Goal: Task Accomplishment & Management: Use online tool/utility

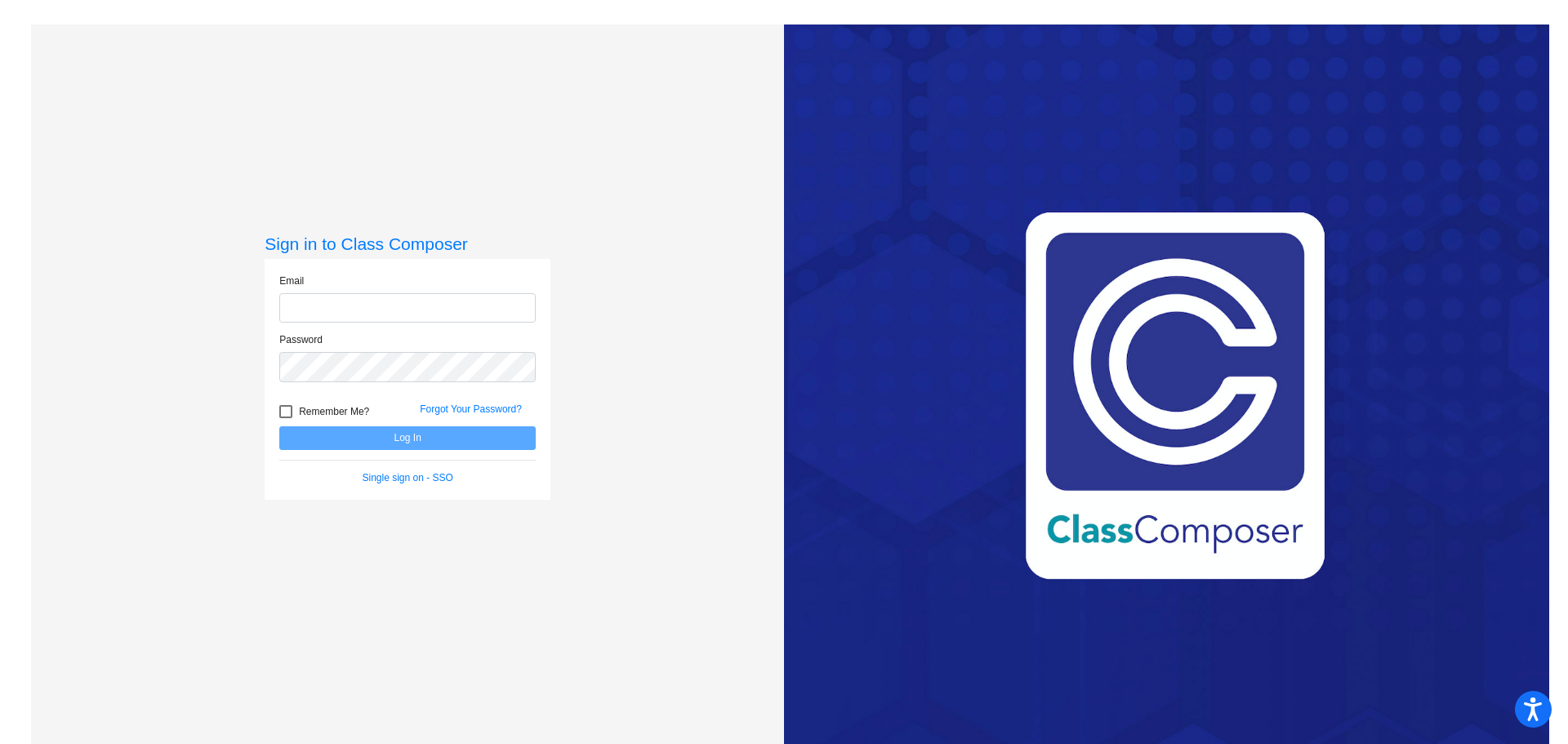
type input "[EMAIL_ADDRESS][DOMAIN_NAME]"
click at [380, 438] on button "Log In" at bounding box center [407, 438] width 256 height 24
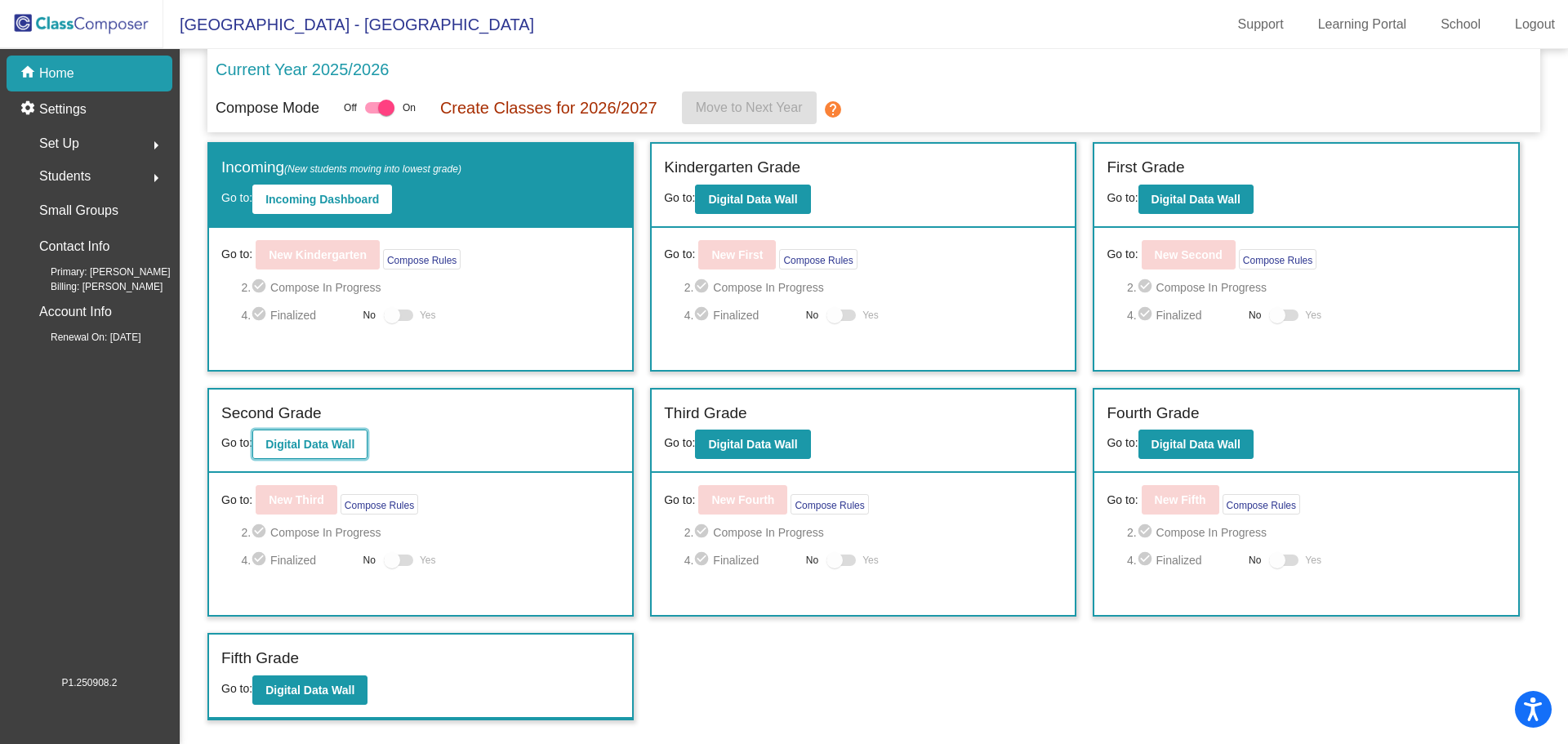
click at [302, 447] on b "Digital Data Wall" at bounding box center [310, 444] width 89 height 13
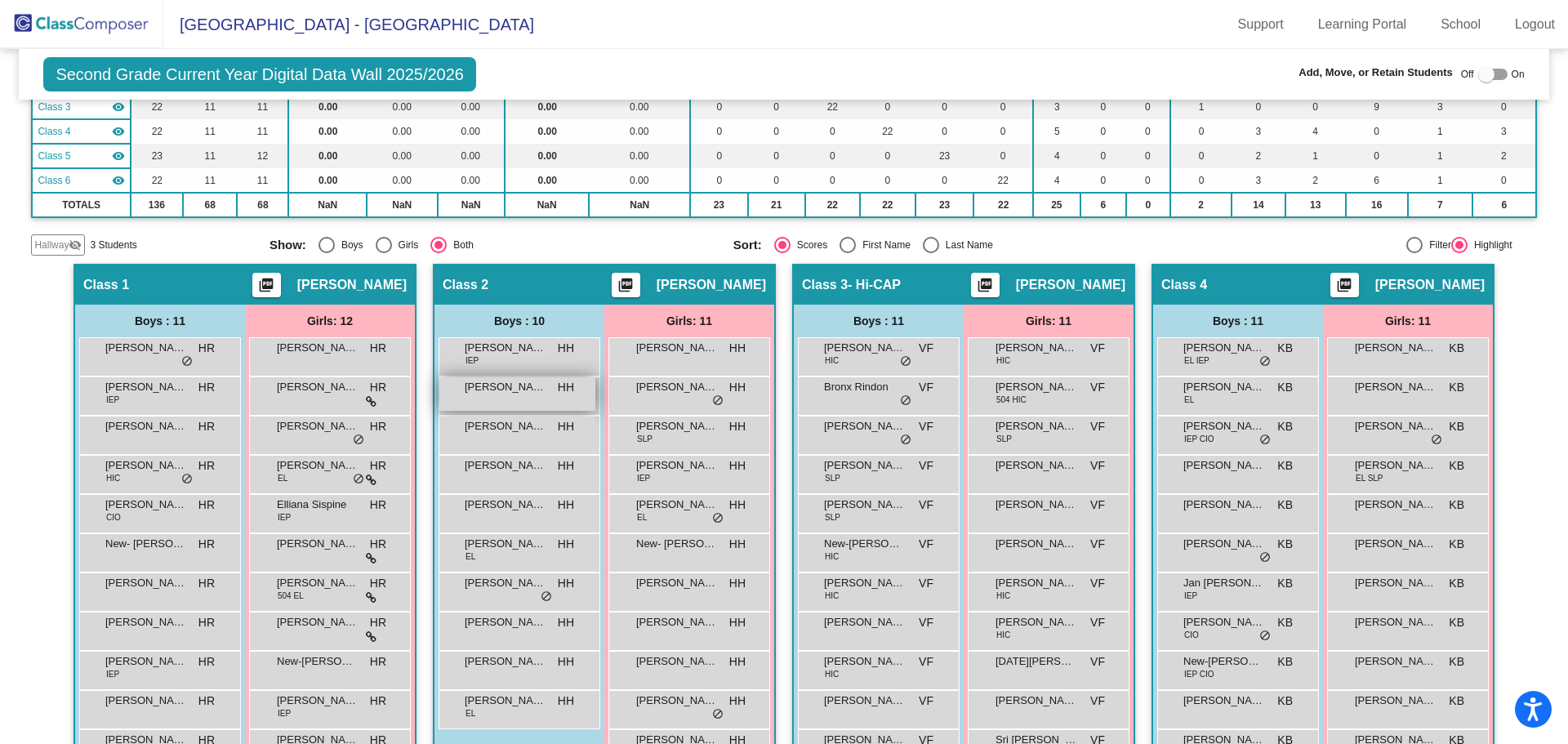
scroll to position [327, 0]
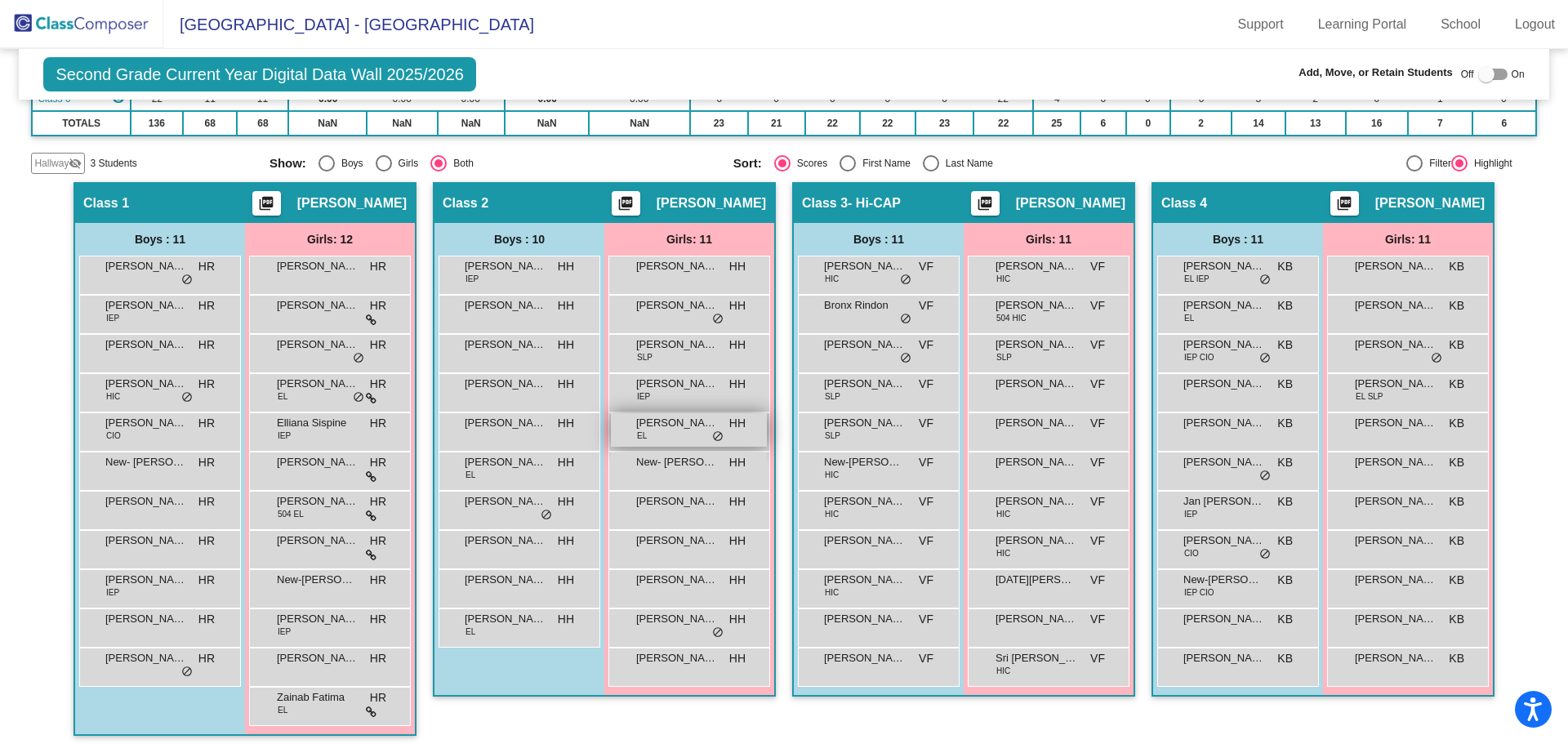
click at [705, 428] on span "[PERSON_NAME]" at bounding box center [677, 423] width 82 height 17
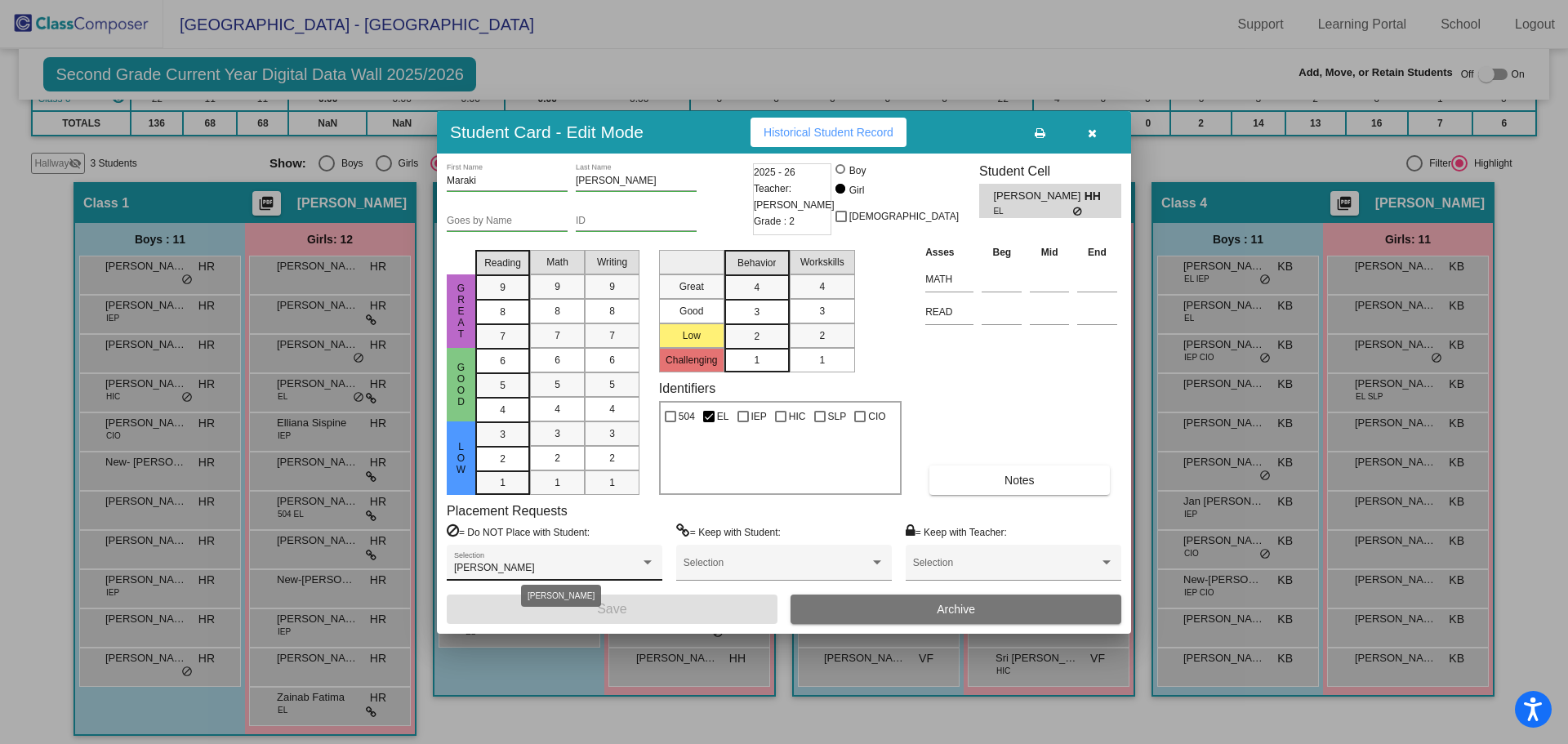
click at [557, 565] on div "[PERSON_NAME]" at bounding box center [547, 568] width 186 height 11
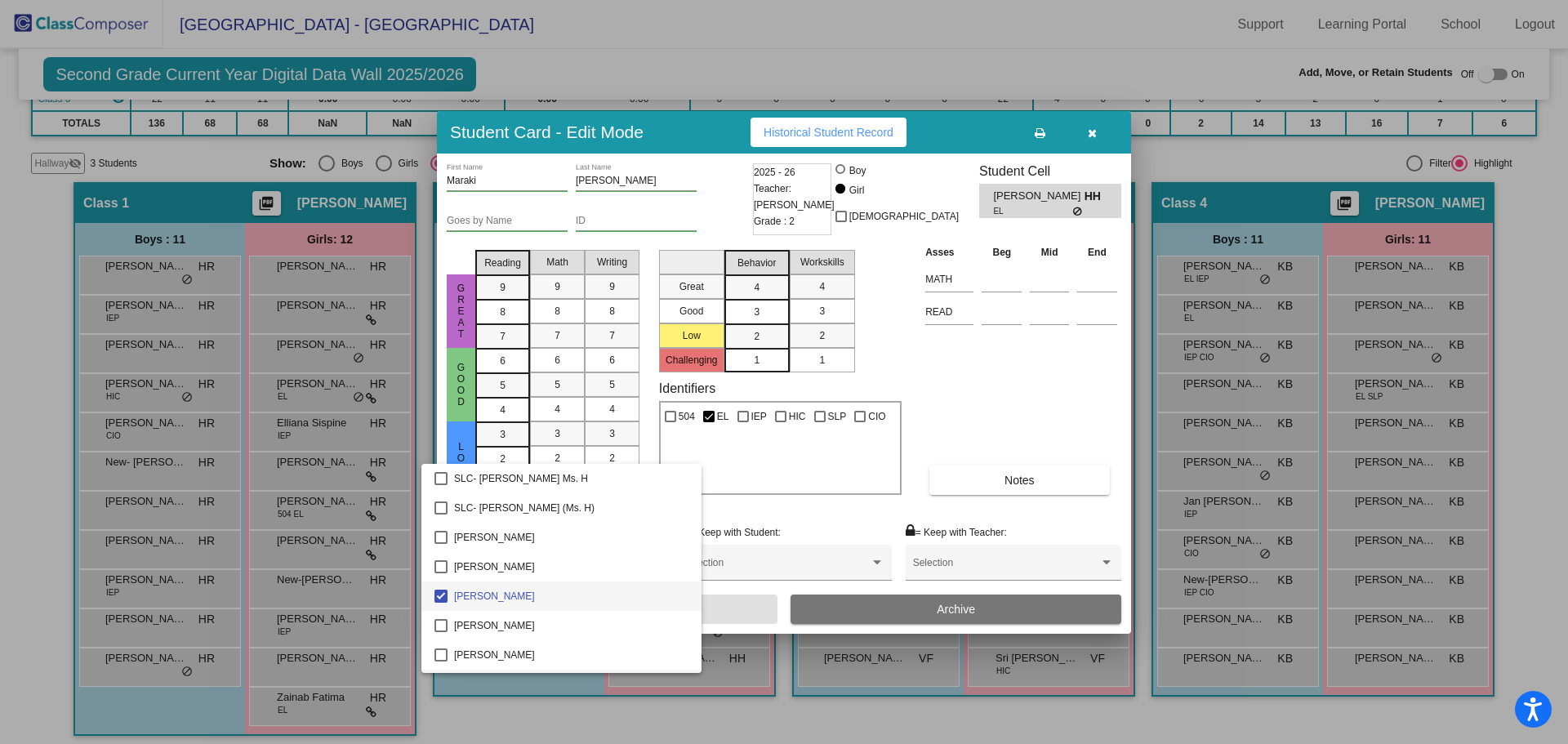
scroll to position [3432, 0]
click at [972, 390] on div at bounding box center [784, 372] width 1568 height 744
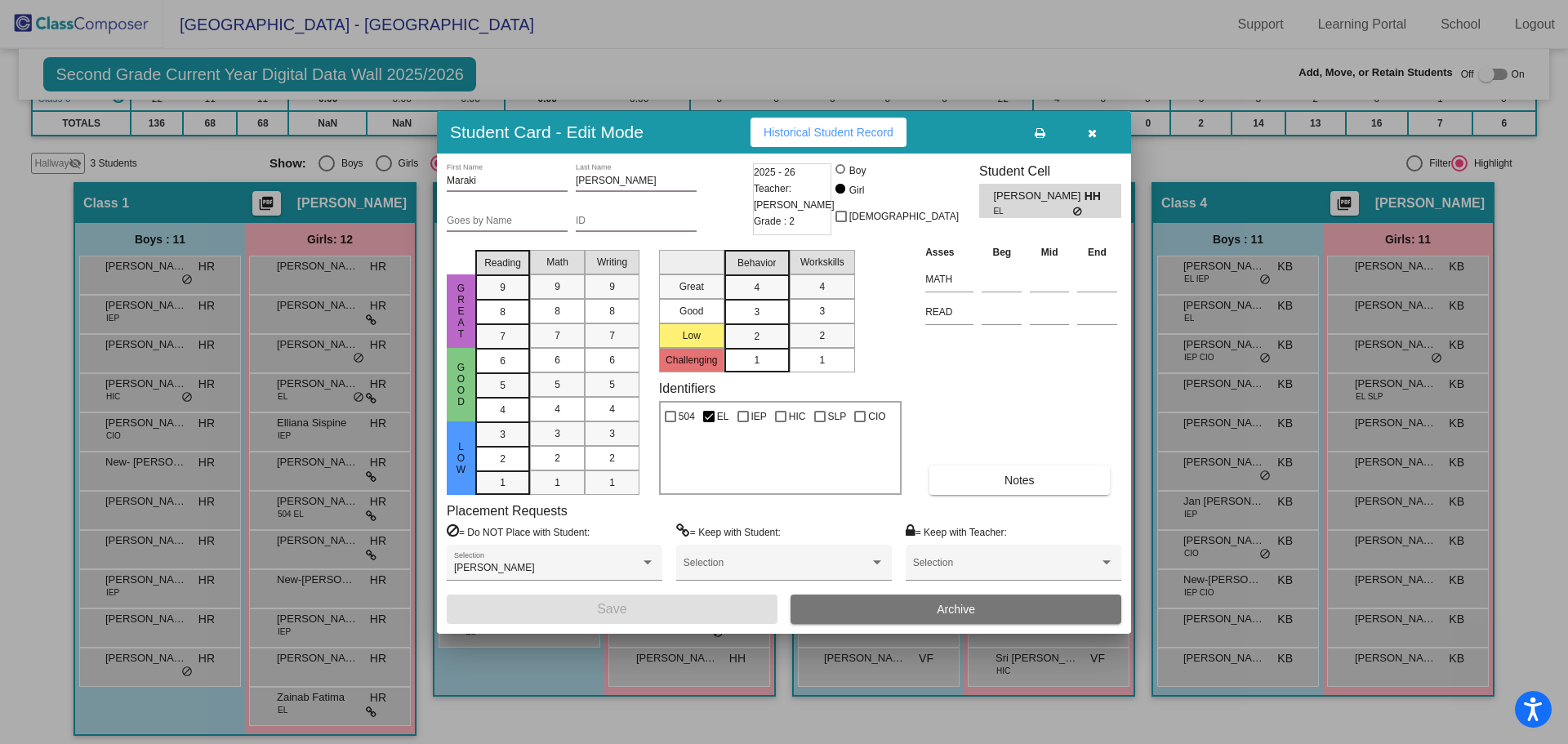
click at [1093, 134] on icon "button" at bounding box center [1093, 133] width 9 height 11
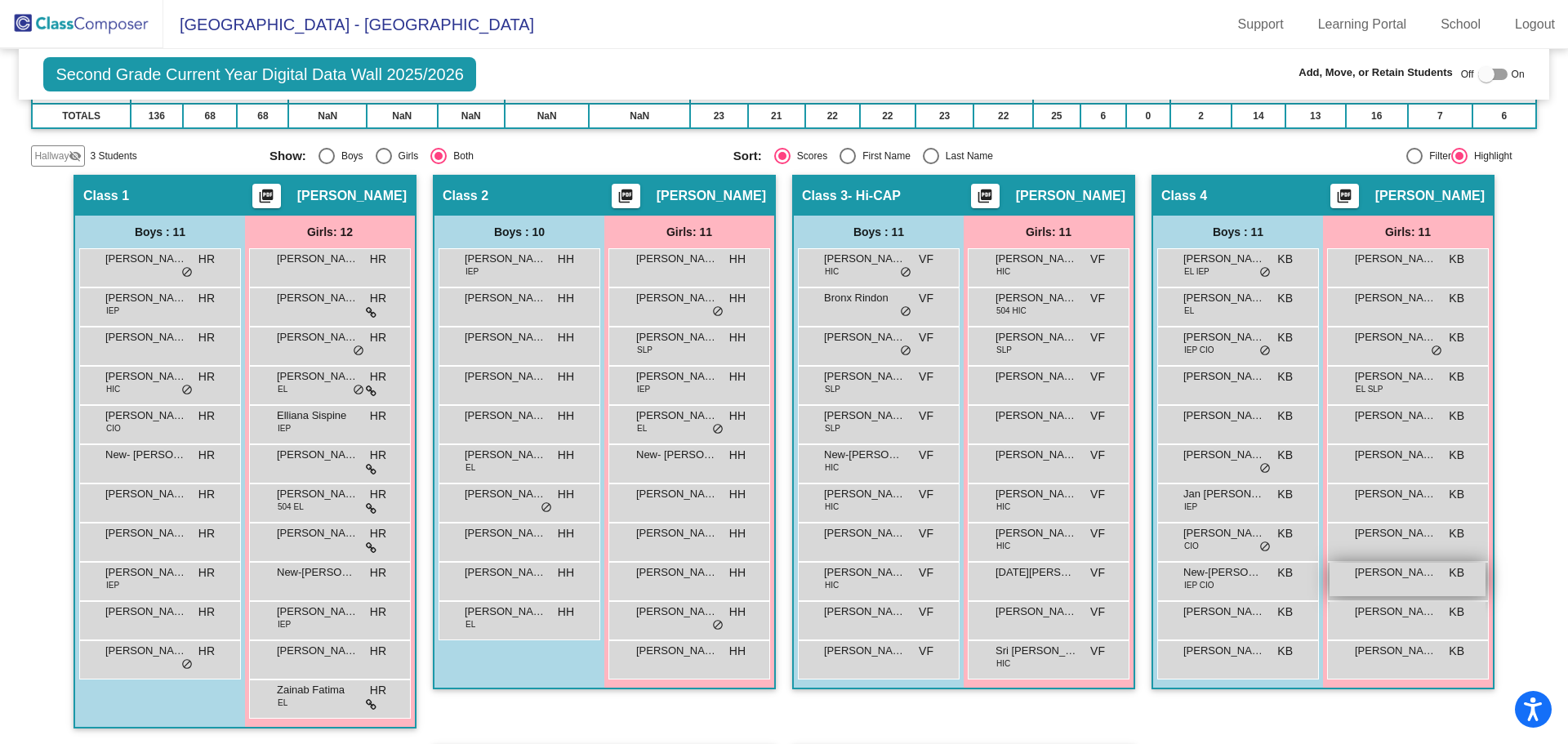
scroll to position [333, 0]
